Goal: Information Seeking & Learning: Learn about a topic

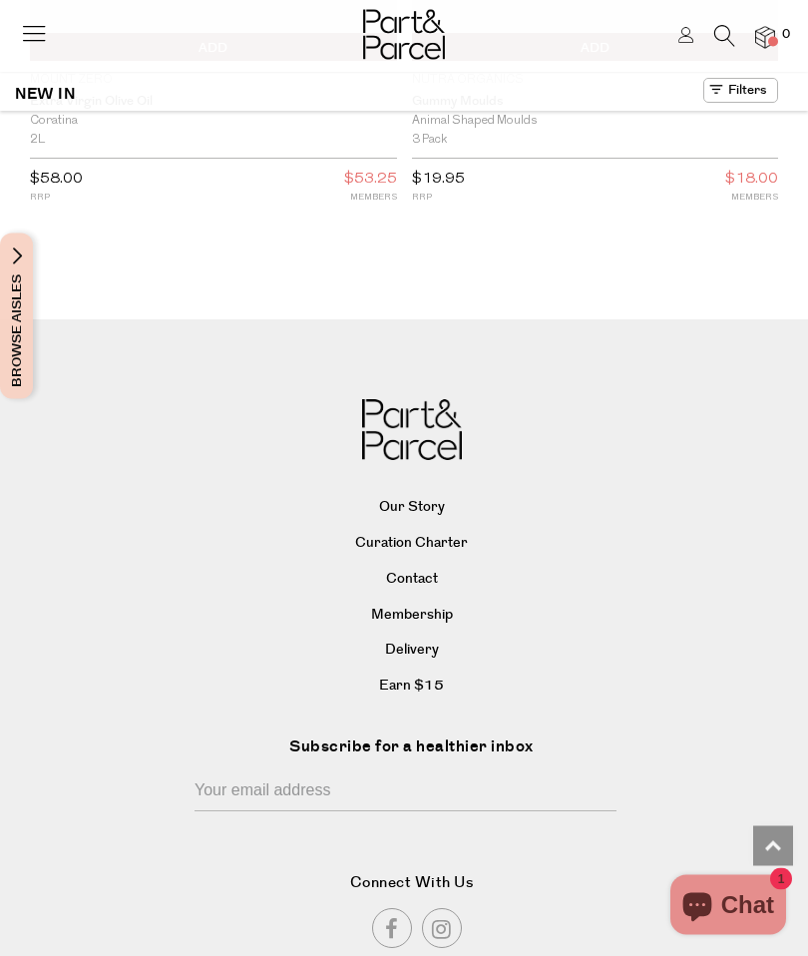
scroll to position [8118, 0]
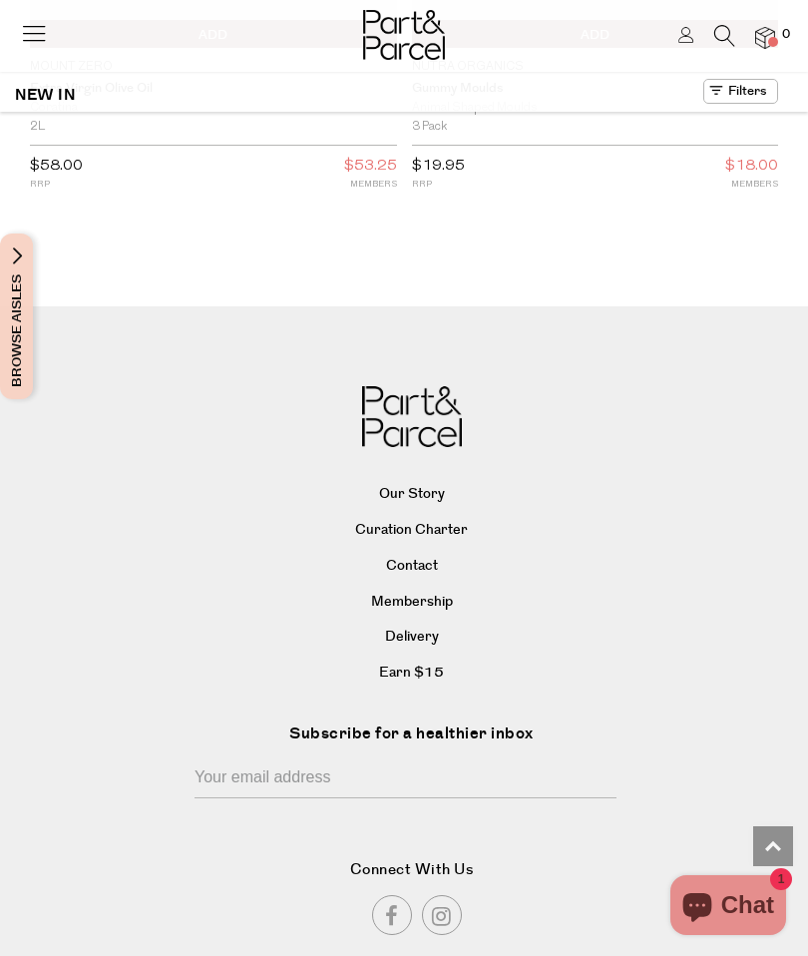
click at [423, 510] on link "Our Story" at bounding box center [411, 495] width 727 height 30
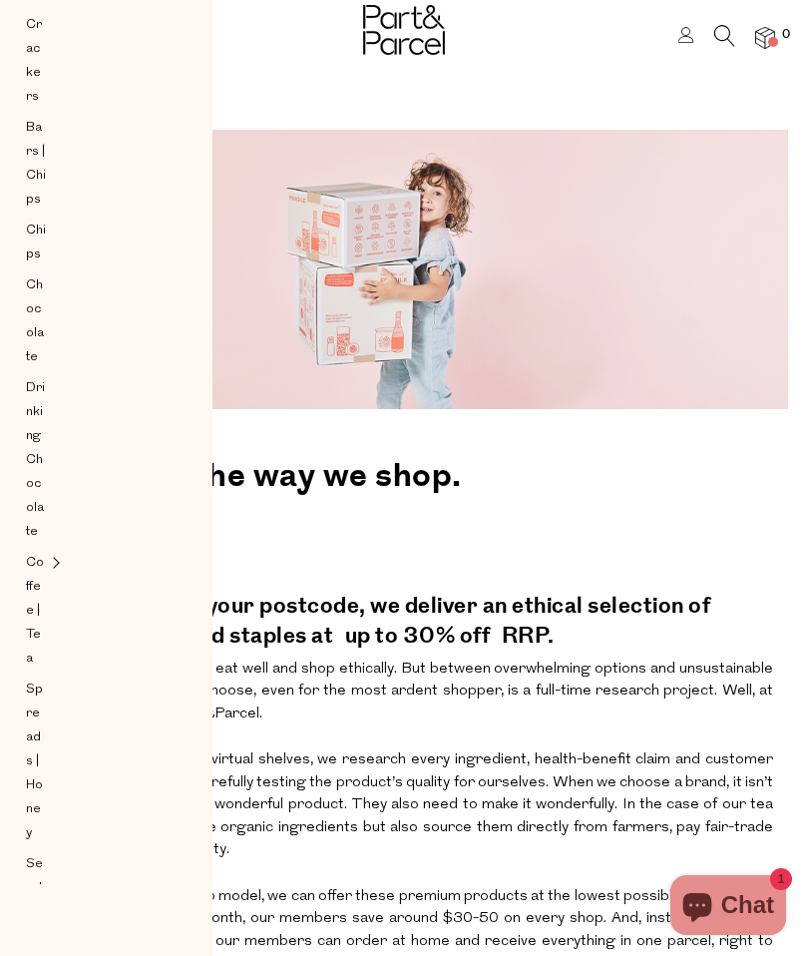
click at [374, 572] on h2 at bounding box center [404, 577] width 738 height 10
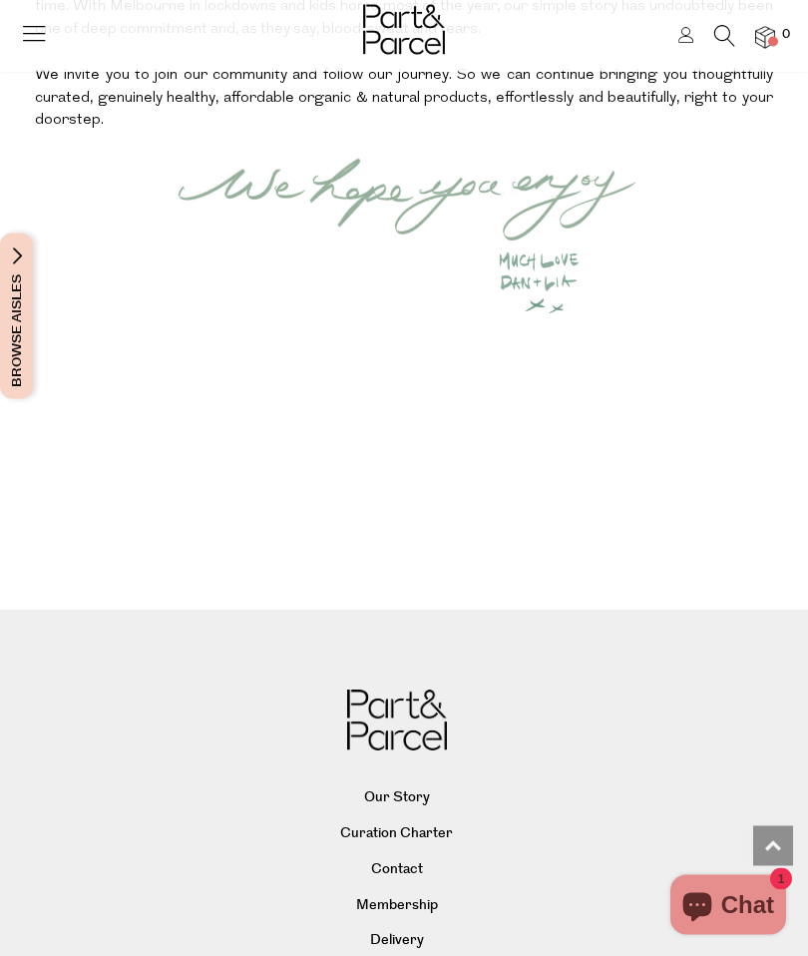
scroll to position [2611, 0]
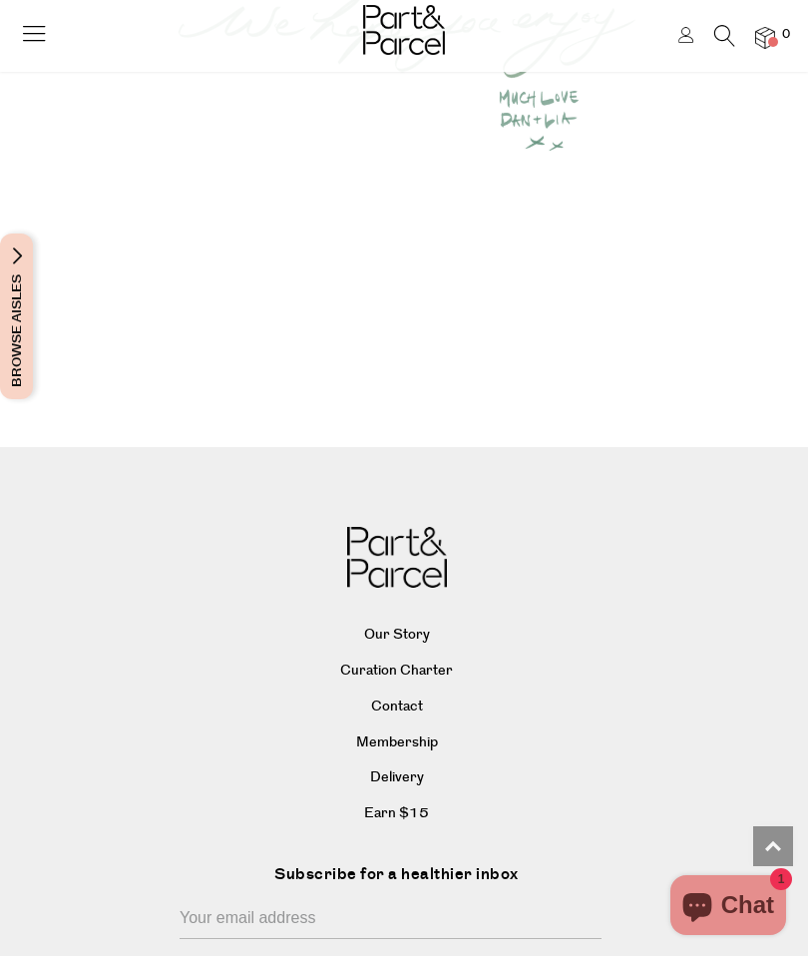
click at [424, 656] on link "Curation Charter" at bounding box center [396, 671] width 727 height 30
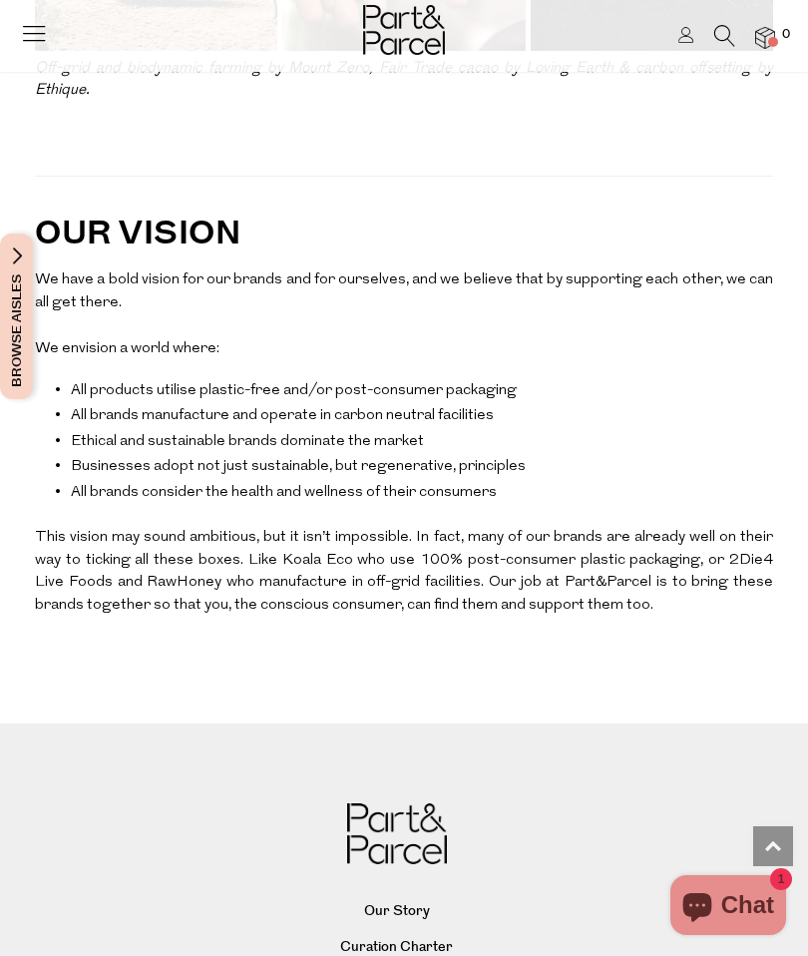
scroll to position [5155, 0]
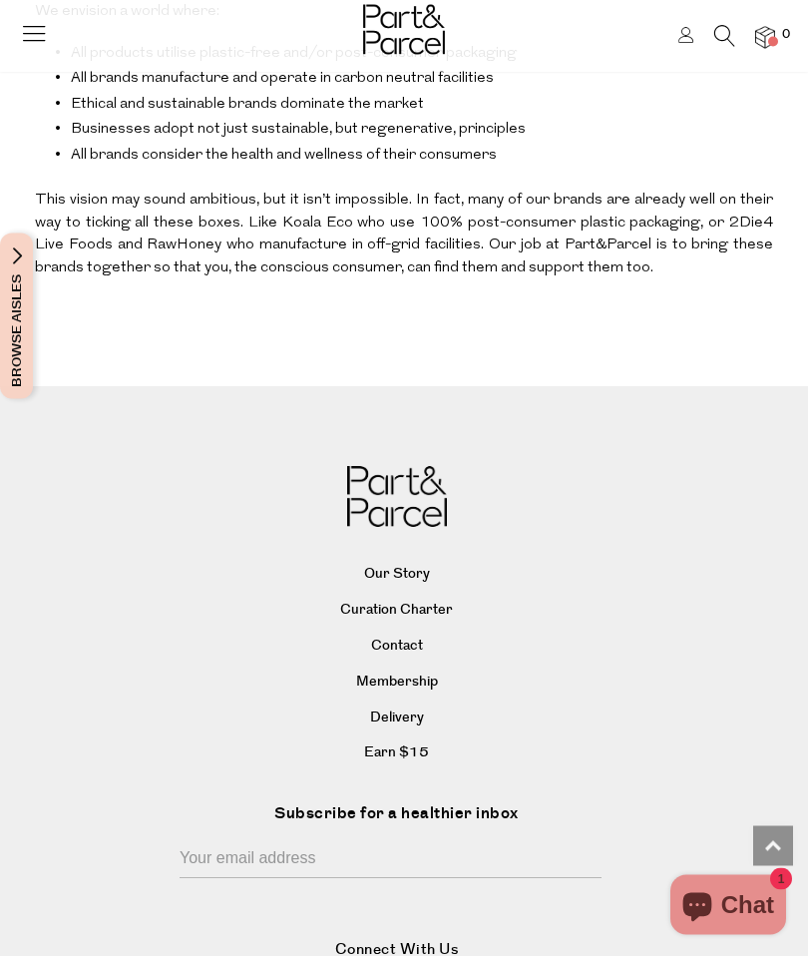
click at [395, 704] on link "Delivery" at bounding box center [396, 719] width 727 height 30
